Goal: Information Seeking & Learning: Get advice/opinions

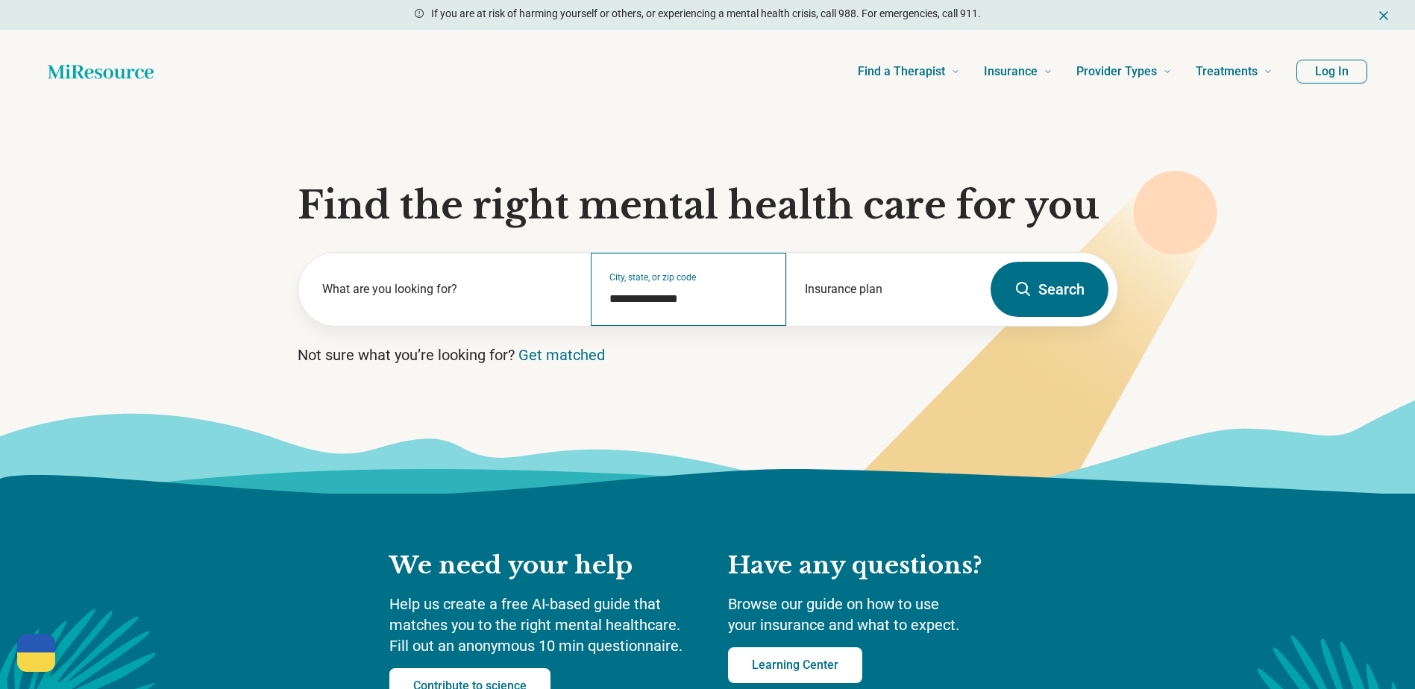
click at [703, 286] on div "**********" at bounding box center [688, 289] width 195 height 73
click at [836, 280] on div "Insurance plan" at bounding box center [883, 289] width 195 height 73
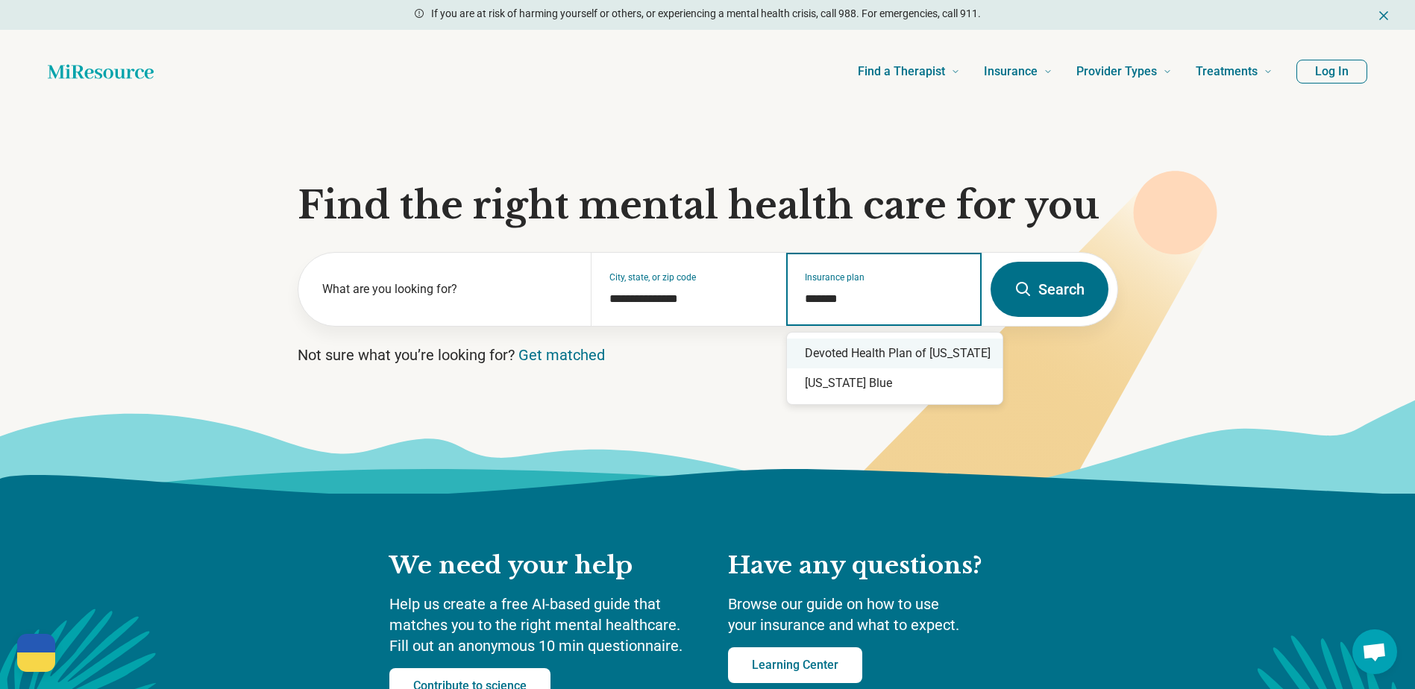
click at [830, 377] on div "[US_STATE] Blue" at bounding box center [895, 383] width 216 height 30
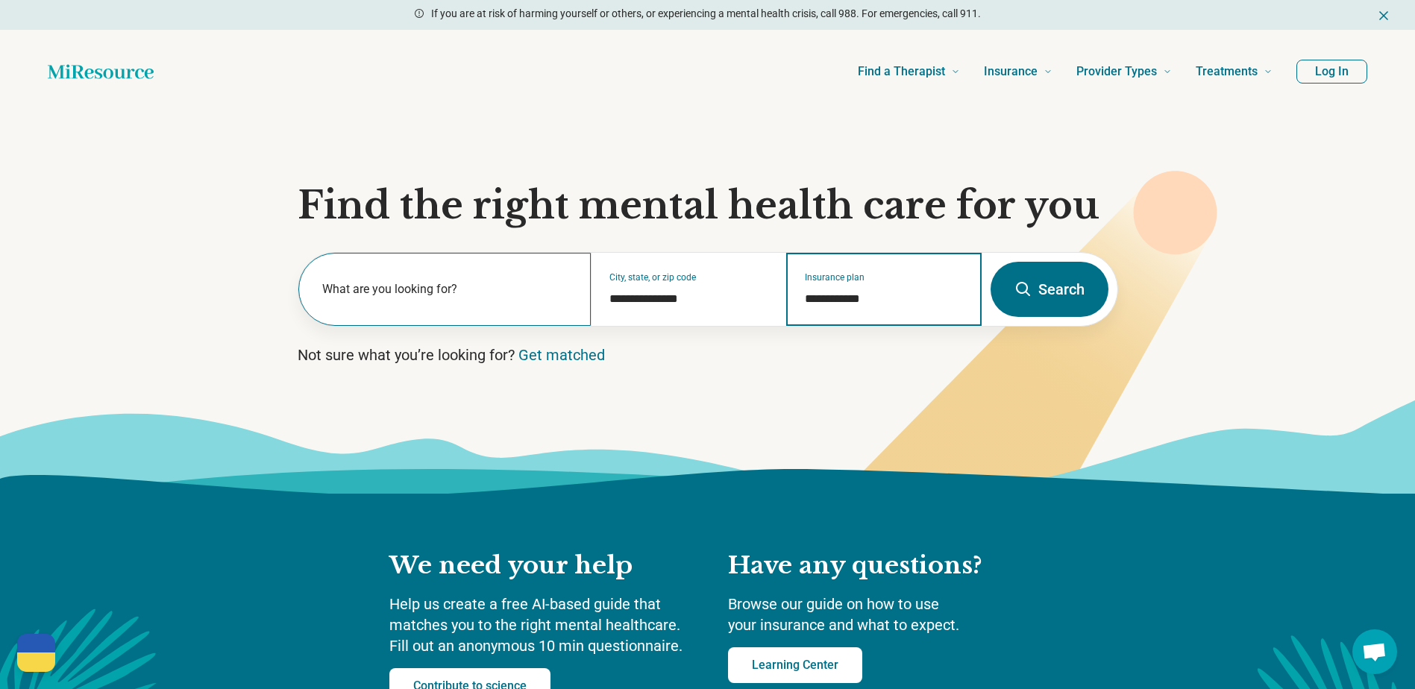
type input "**********"
click at [429, 286] on label "What are you looking for?" at bounding box center [447, 289] width 251 height 18
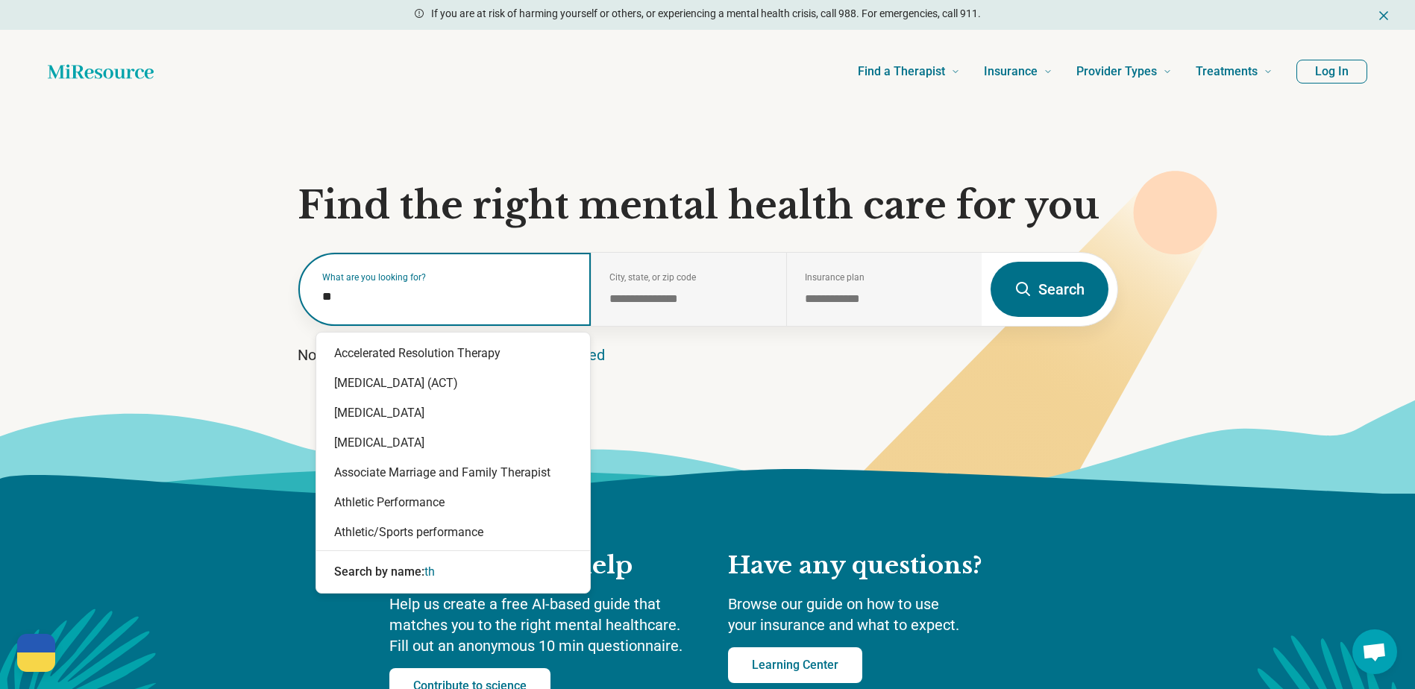
type input "*"
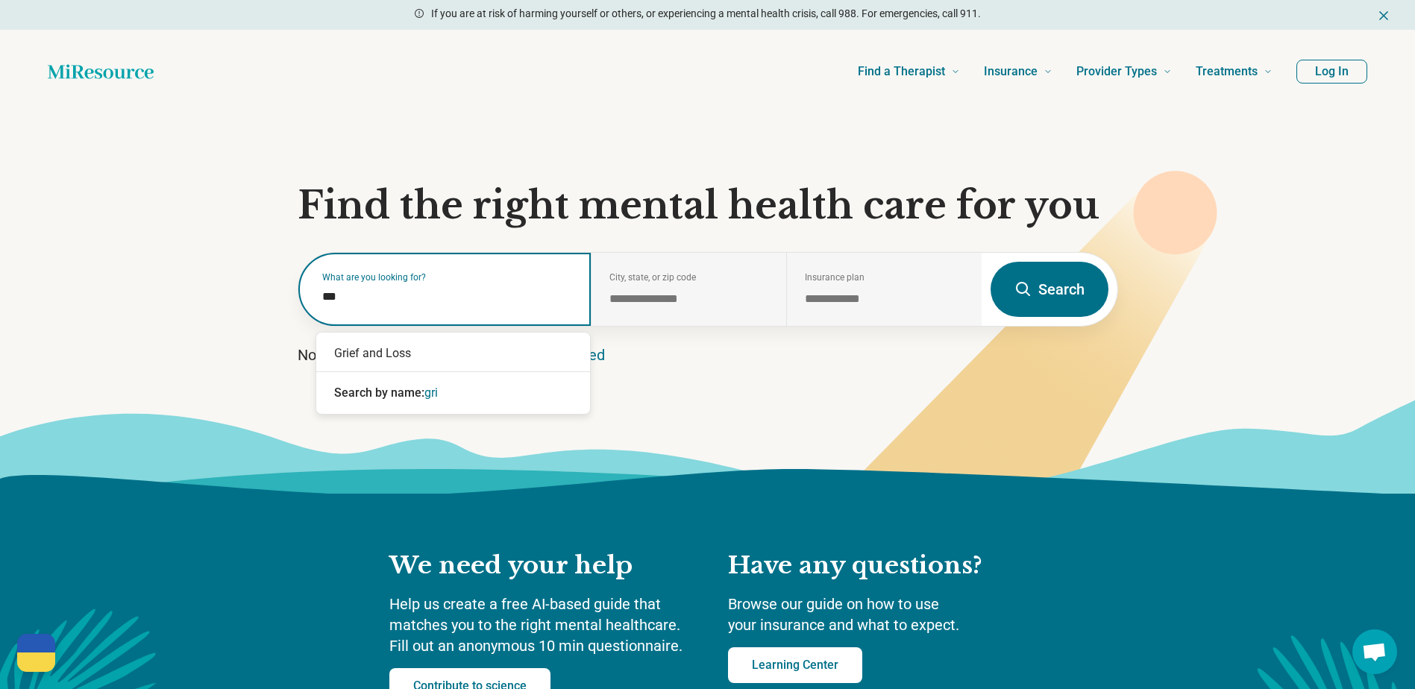
type input "****"
click at [412, 355] on div "Grief and Loss" at bounding box center [453, 354] width 274 height 30
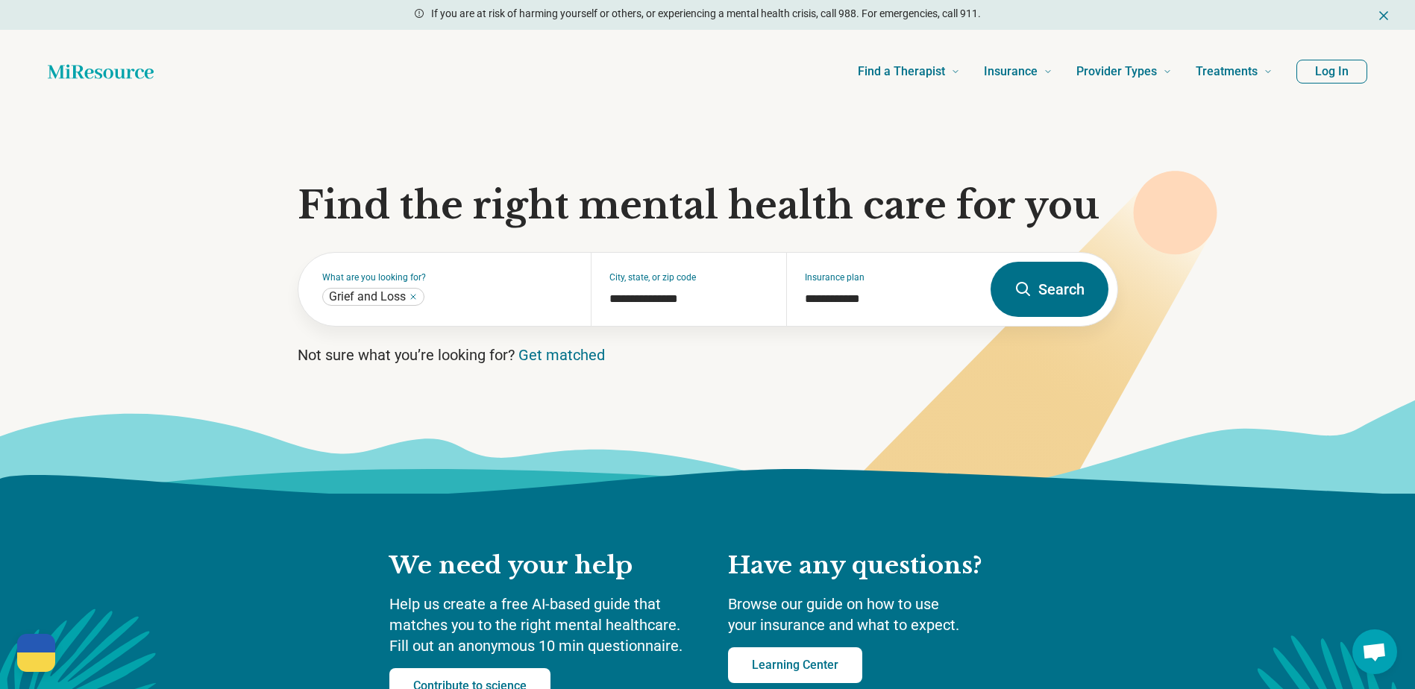
click at [1051, 290] on button "Search" at bounding box center [1049, 289] width 118 height 55
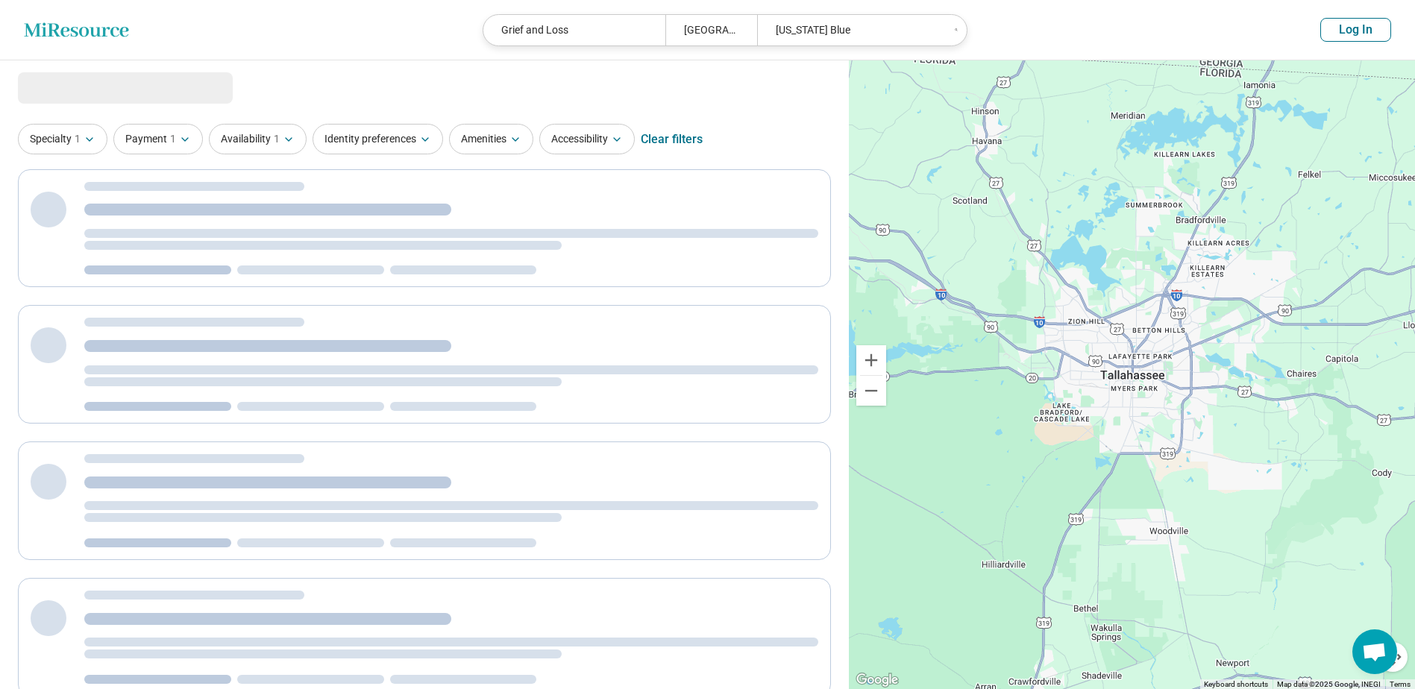
select select "***"
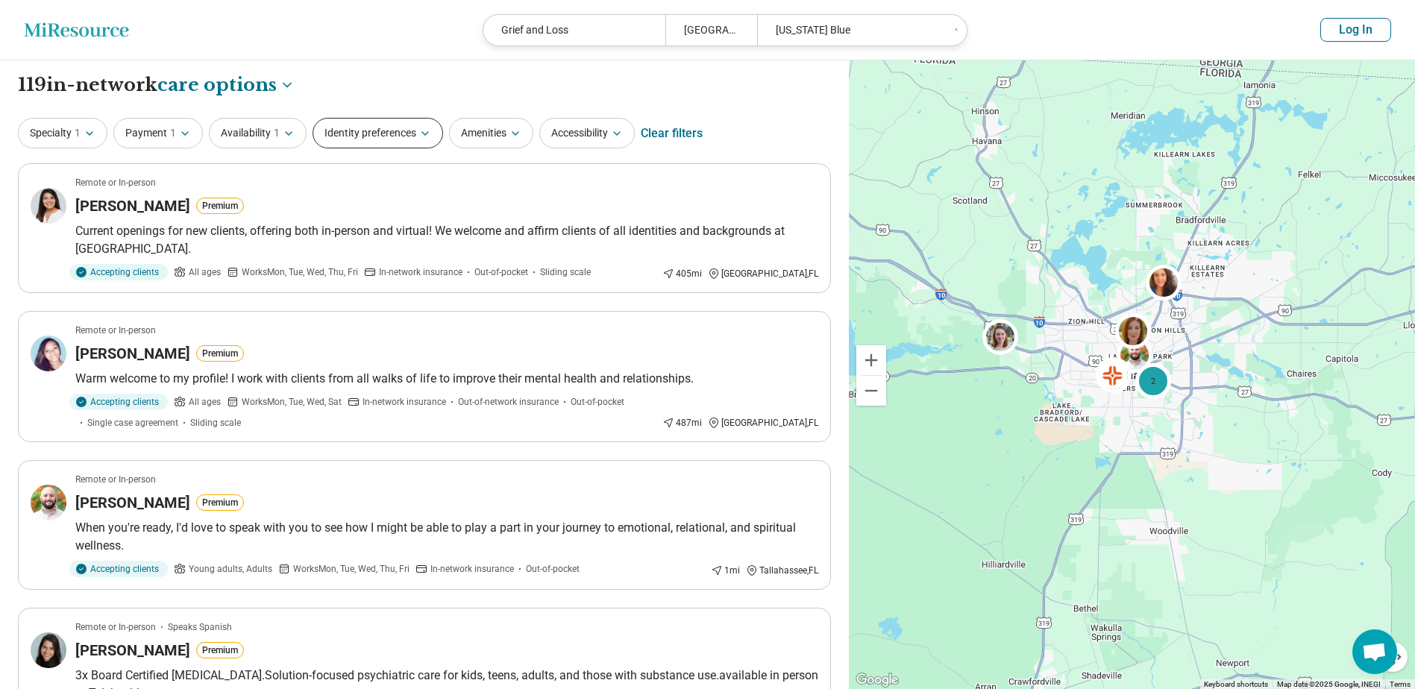
click at [400, 145] on button "Identity preferences" at bounding box center [378, 133] width 131 height 31
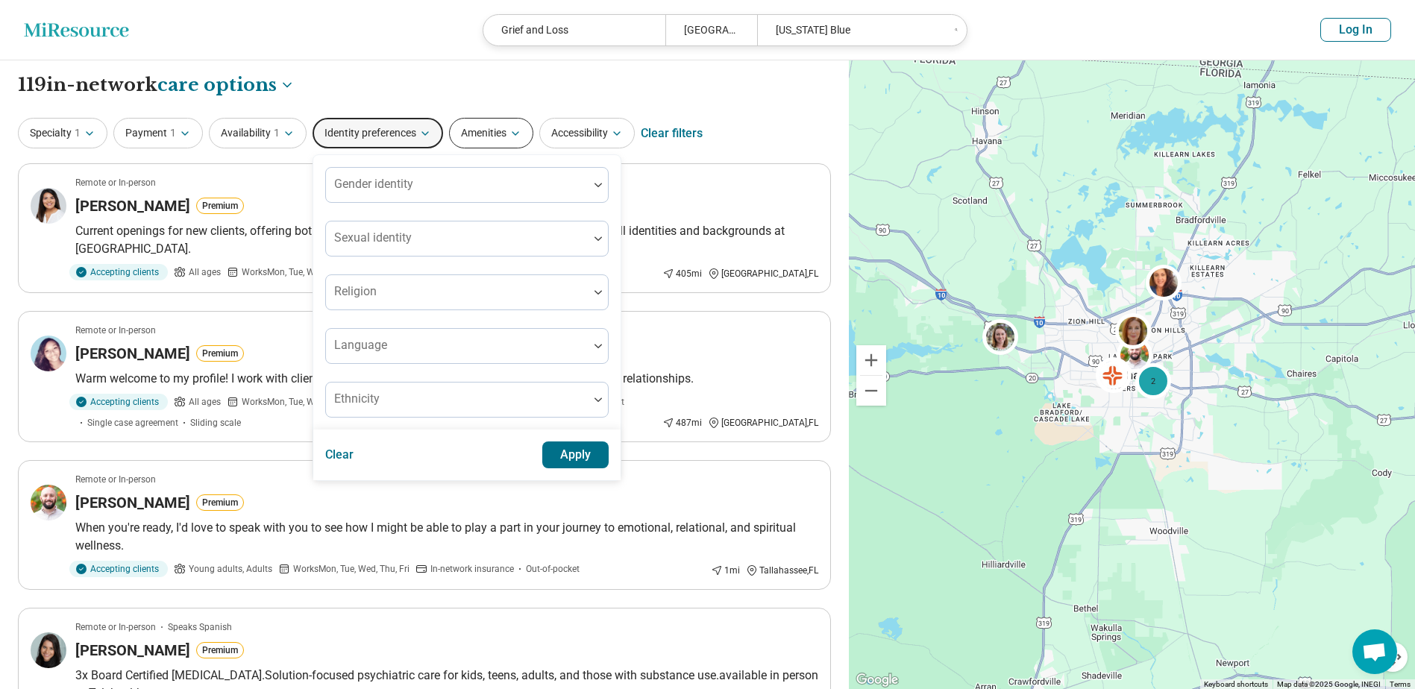
click at [497, 133] on button "Amenities" at bounding box center [491, 133] width 84 height 31
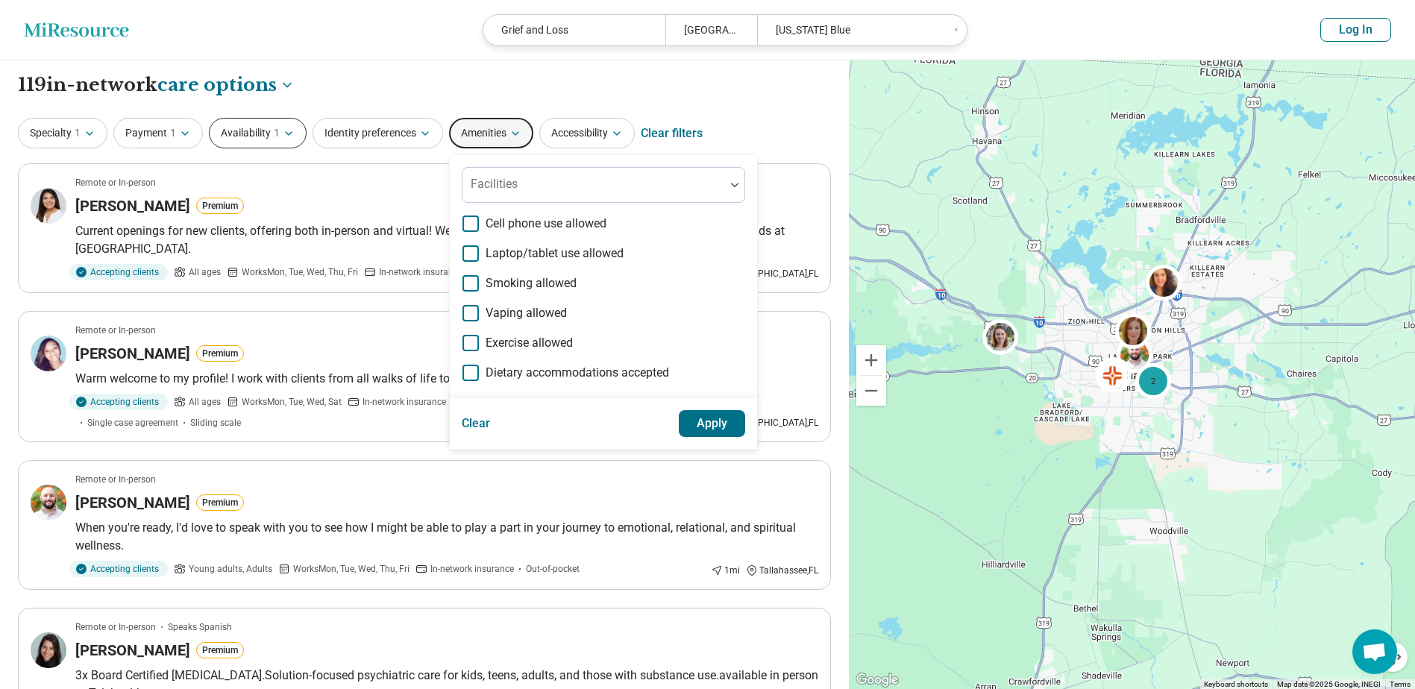
click at [254, 124] on button "Availability 1" at bounding box center [258, 133] width 98 height 31
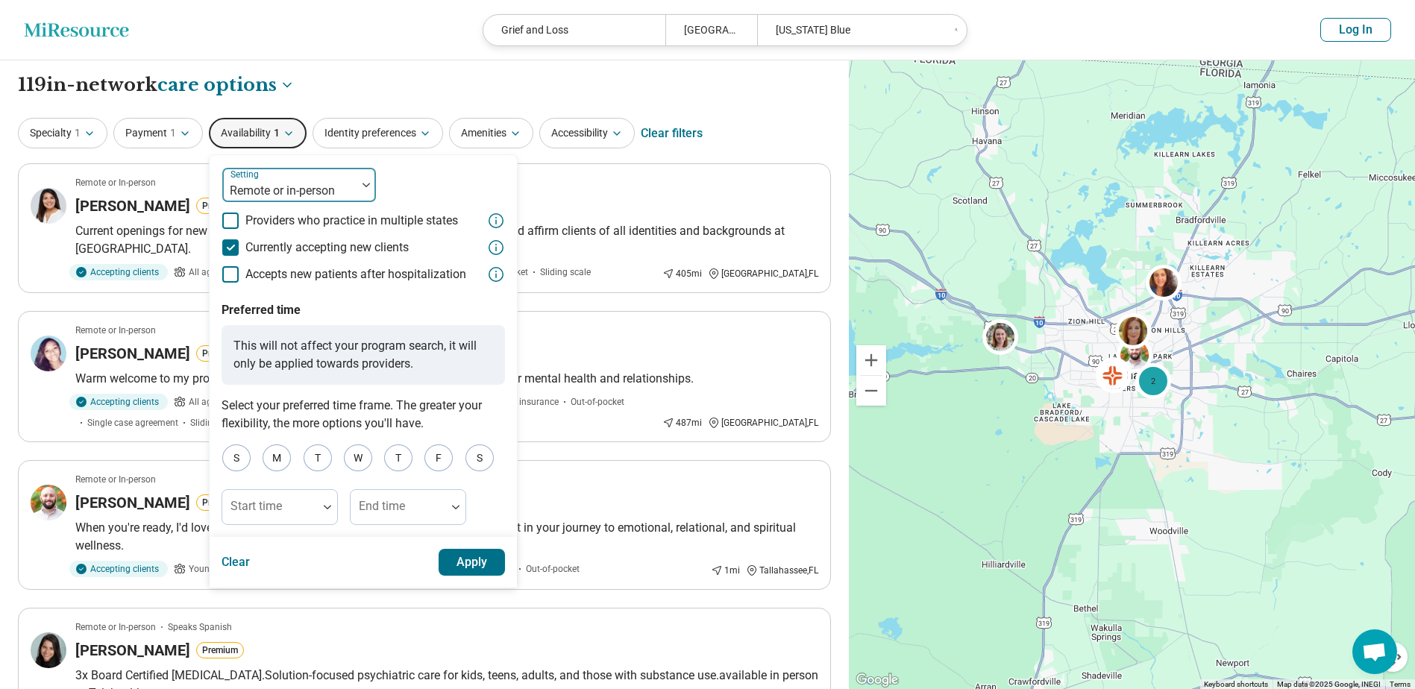
click at [315, 167] on div "Setting Remote or in-person" at bounding box center [299, 185] width 155 height 36
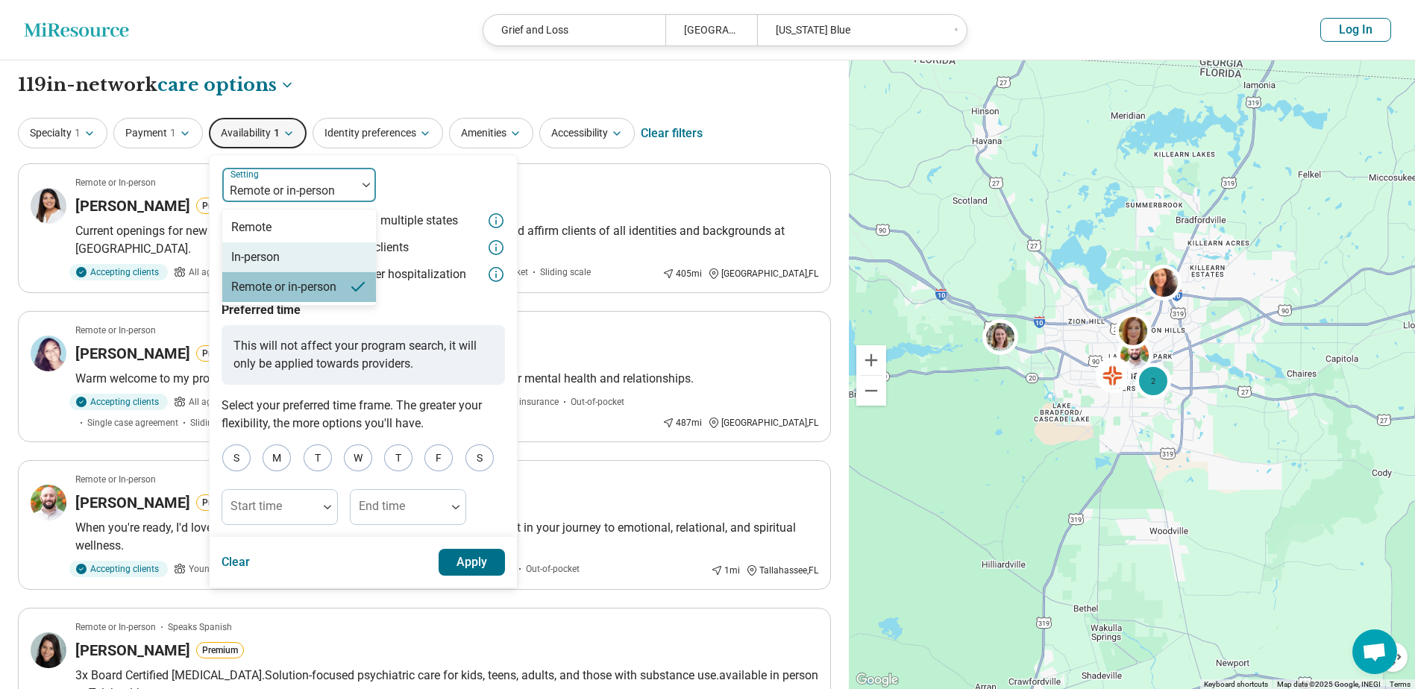
click at [282, 254] on div "In-person" at bounding box center [299, 257] width 154 height 30
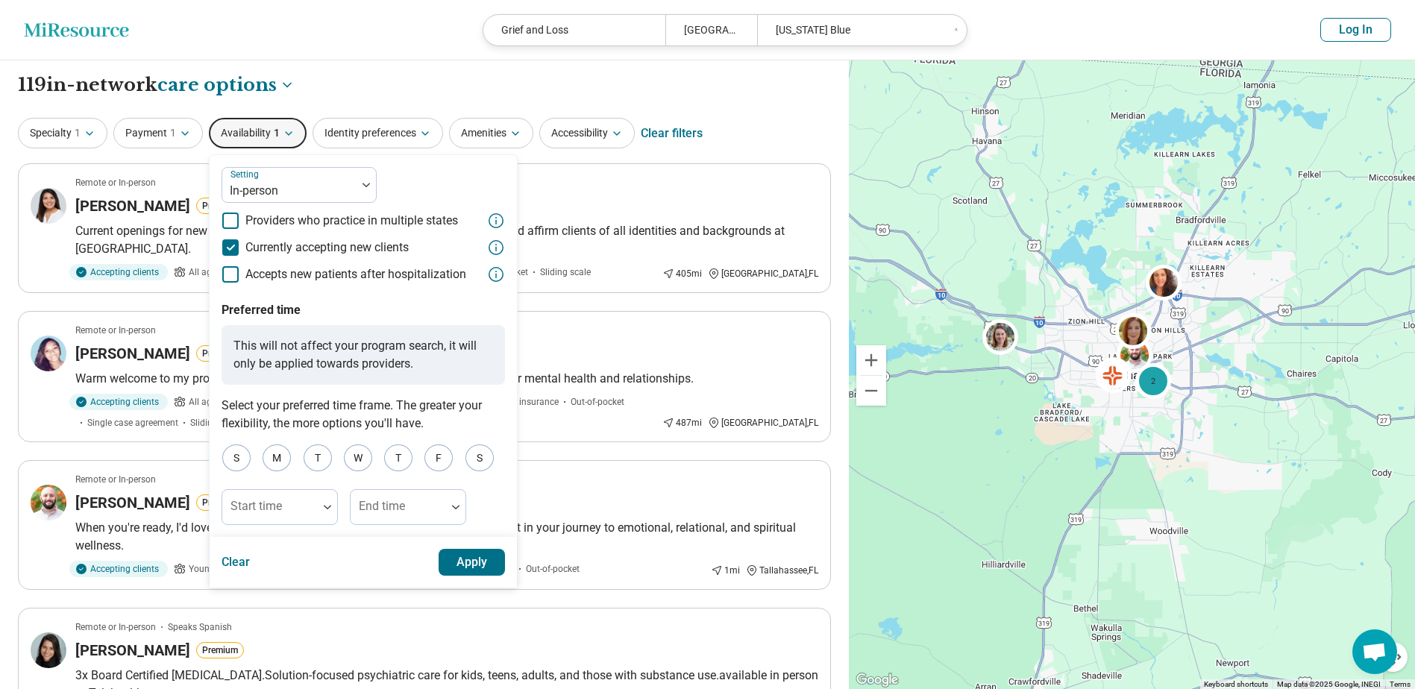
click at [483, 562] on button "Apply" at bounding box center [472, 562] width 67 height 27
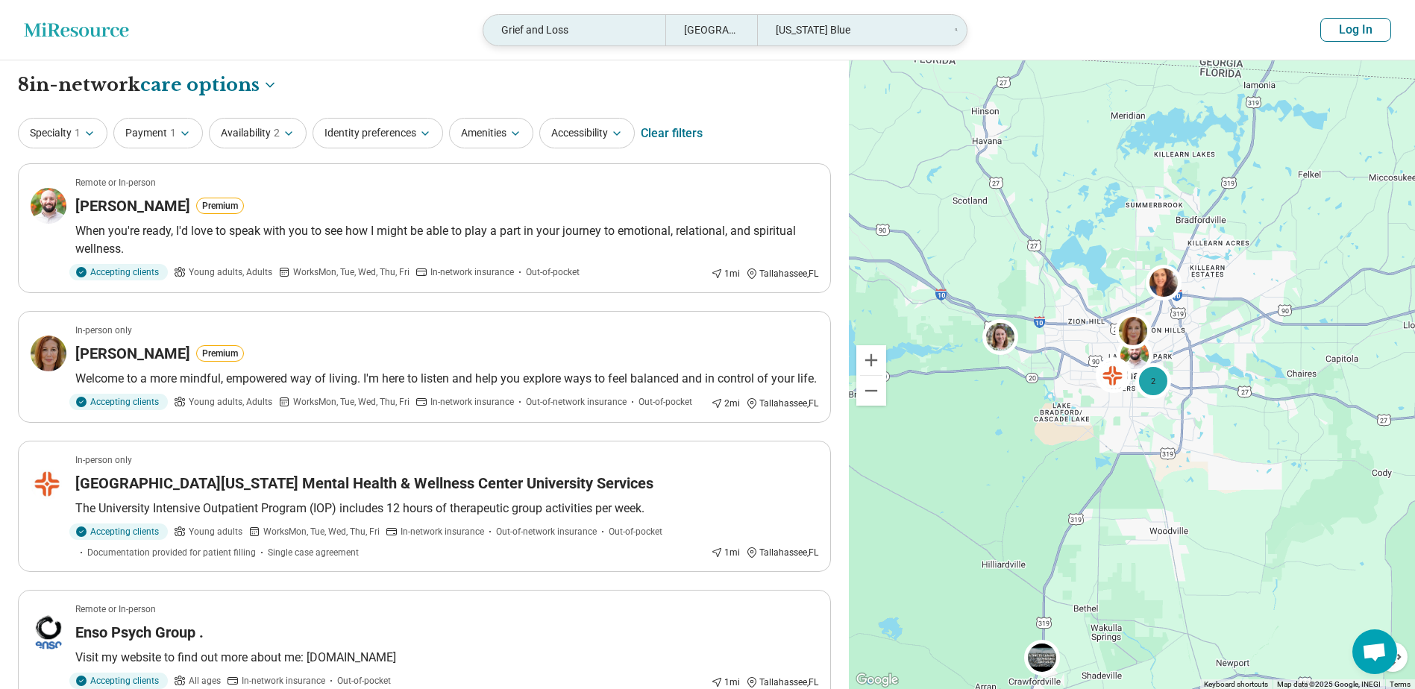
click at [549, 34] on div "Grief and Loss" at bounding box center [574, 30] width 183 height 31
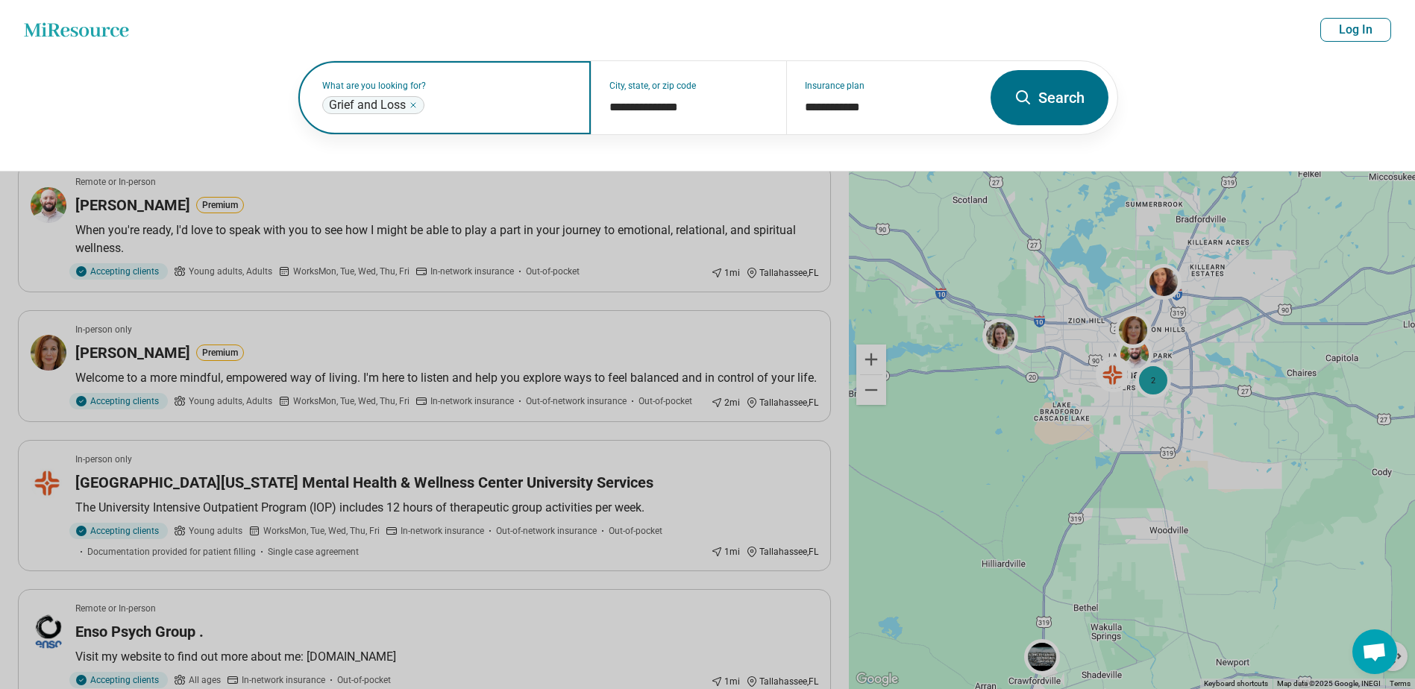
click at [415, 104] on icon "Remove" at bounding box center [413, 105] width 9 height 9
click at [1040, 89] on button "Search" at bounding box center [1049, 97] width 118 height 55
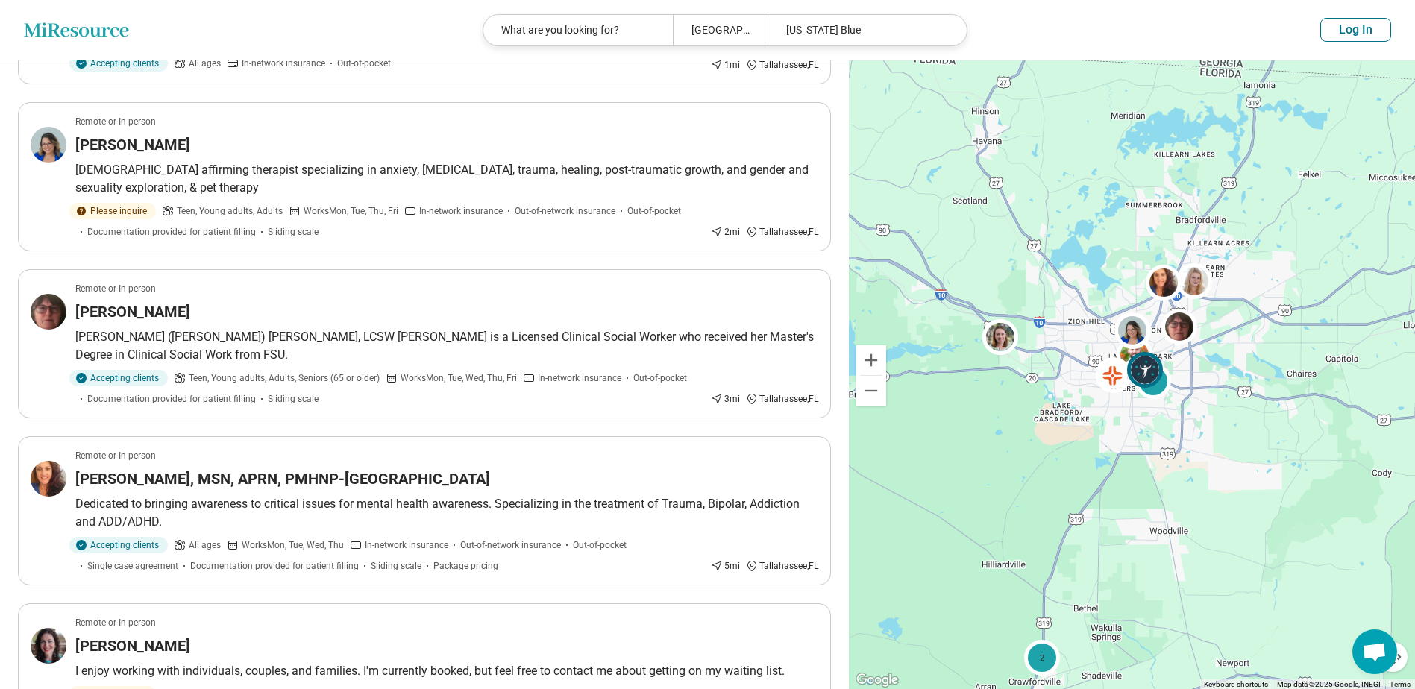
scroll to position [1119, 0]
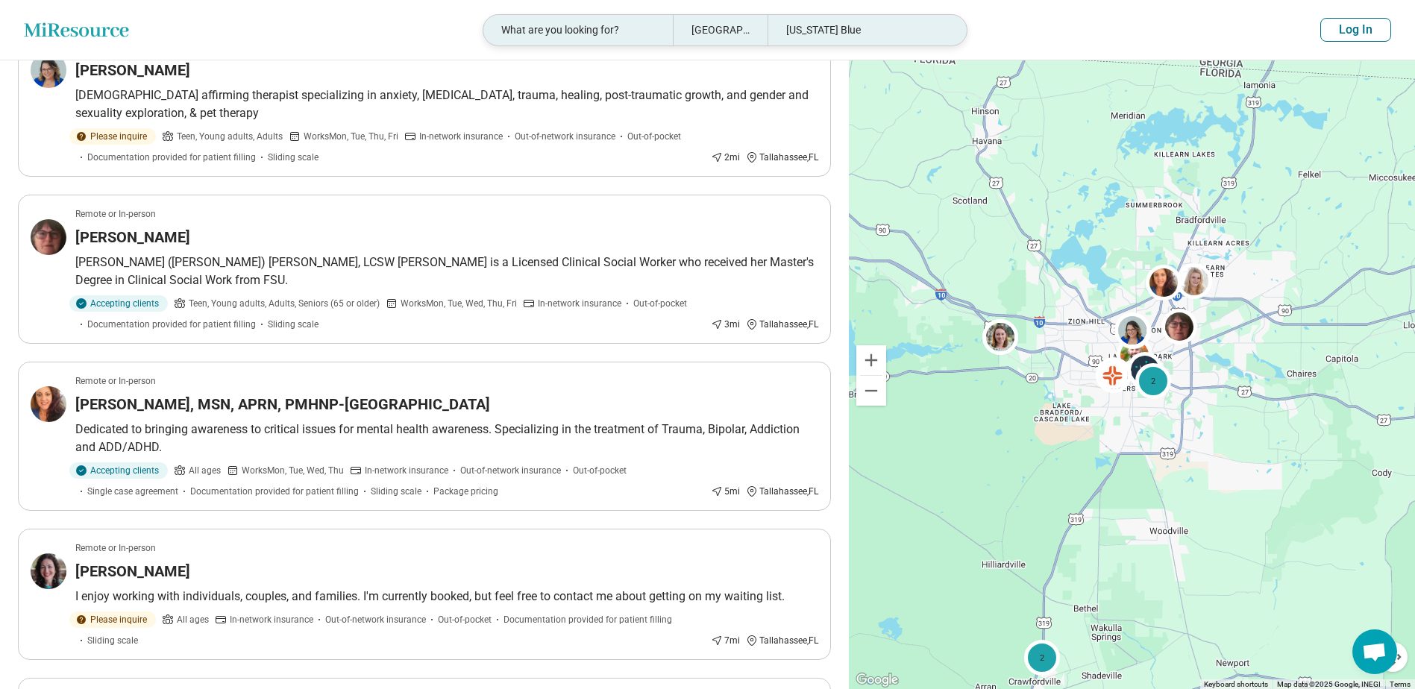
click at [723, 34] on div "[GEOGRAPHIC_DATA], [GEOGRAPHIC_DATA]" at bounding box center [720, 30] width 95 height 31
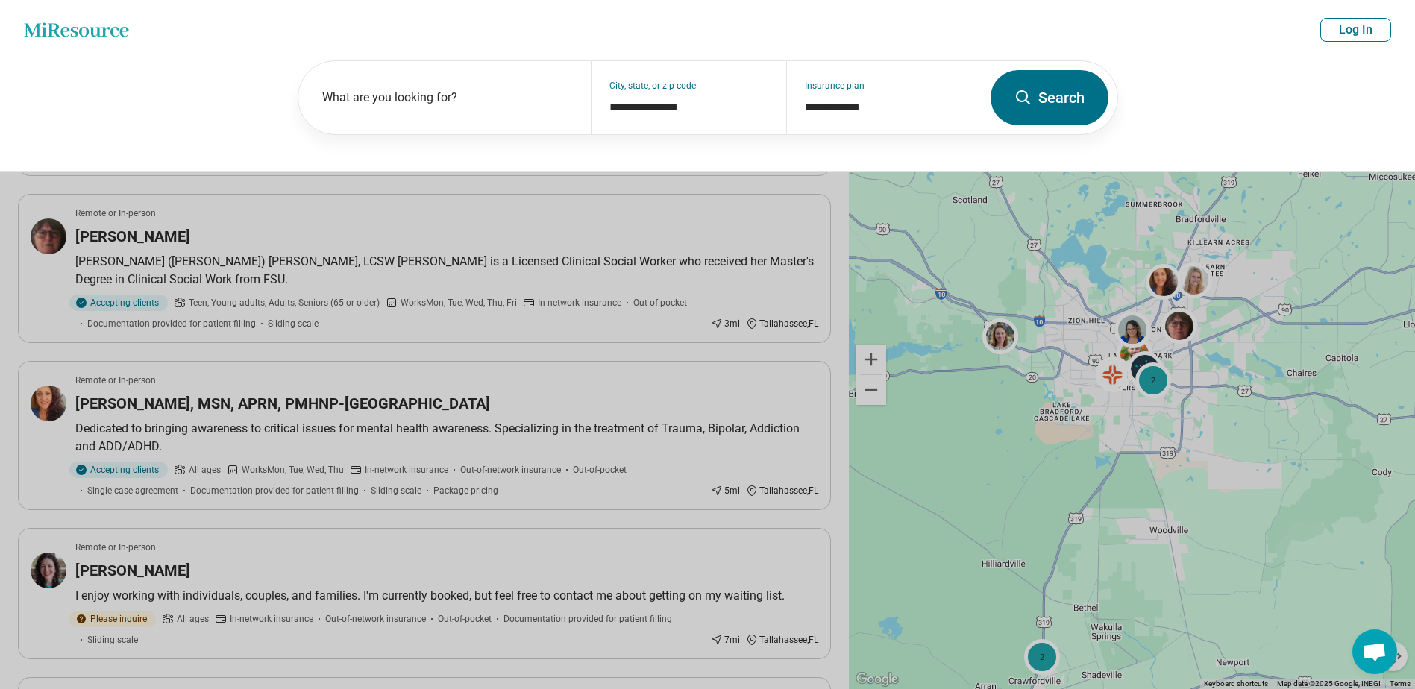
scroll to position [1118, 0]
click at [1050, 101] on button "Search" at bounding box center [1049, 97] width 118 height 55
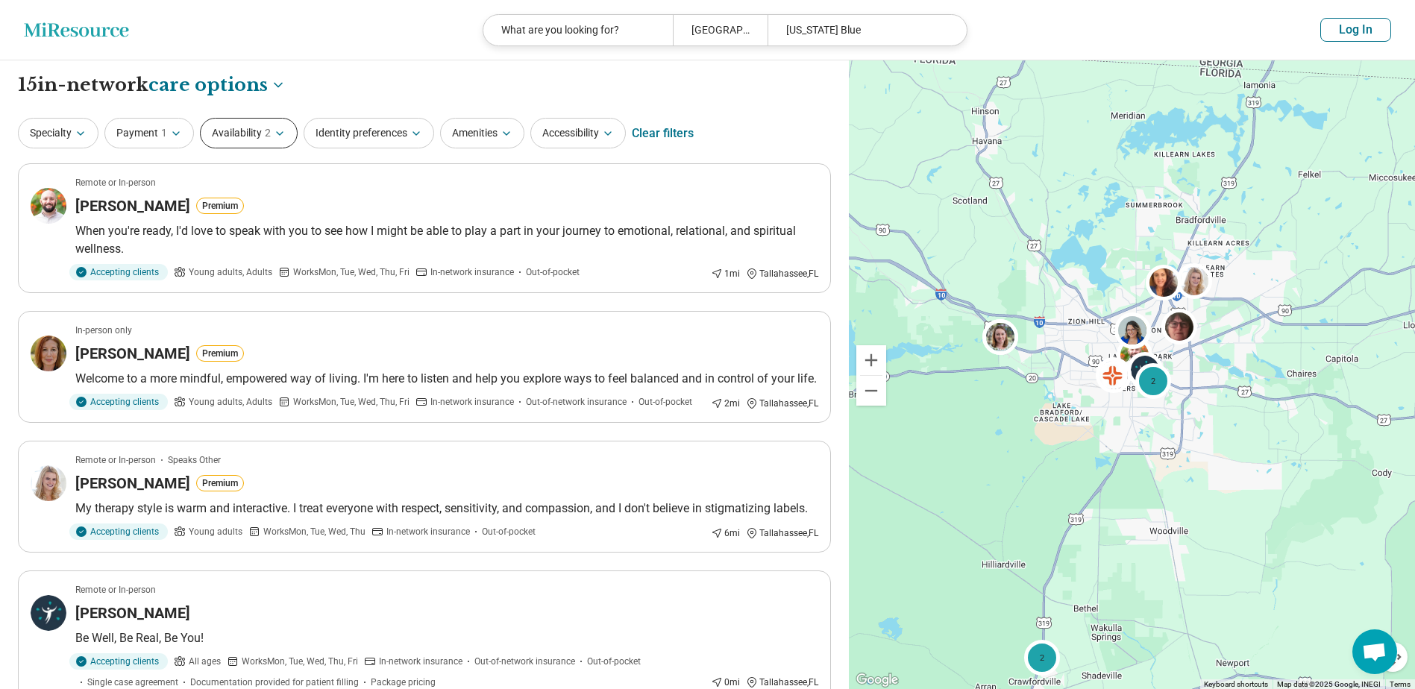
click at [230, 125] on button "Availability 2" at bounding box center [249, 133] width 98 height 31
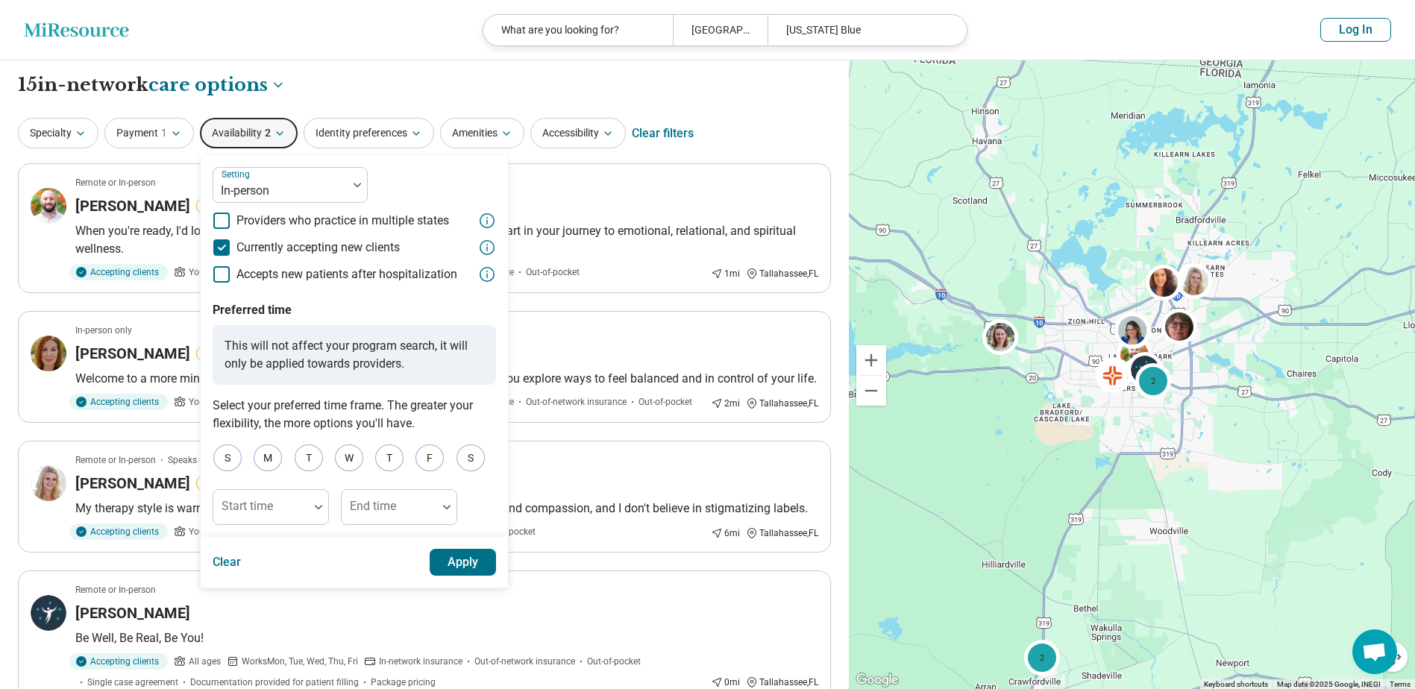
click at [474, 553] on button "Apply" at bounding box center [463, 562] width 67 height 27
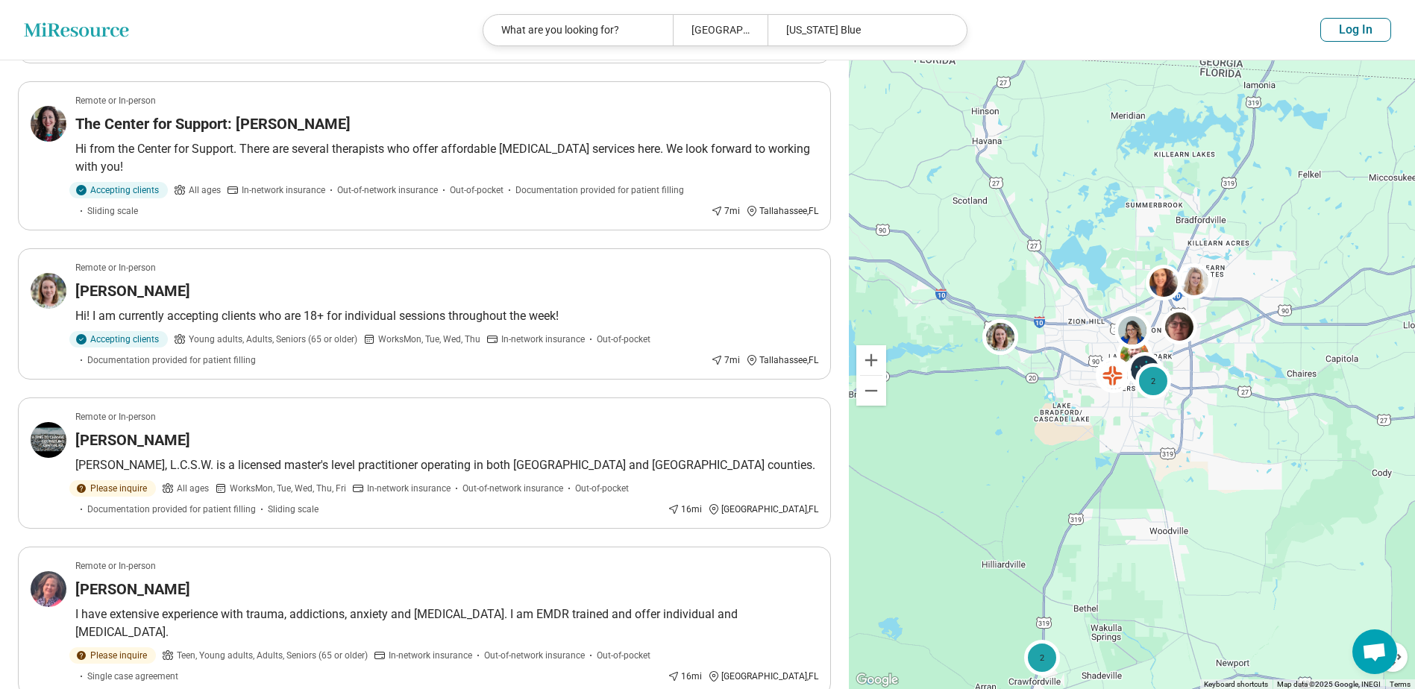
scroll to position [1566, 0]
